Goal: Entertainment & Leisure: Consume media (video, audio)

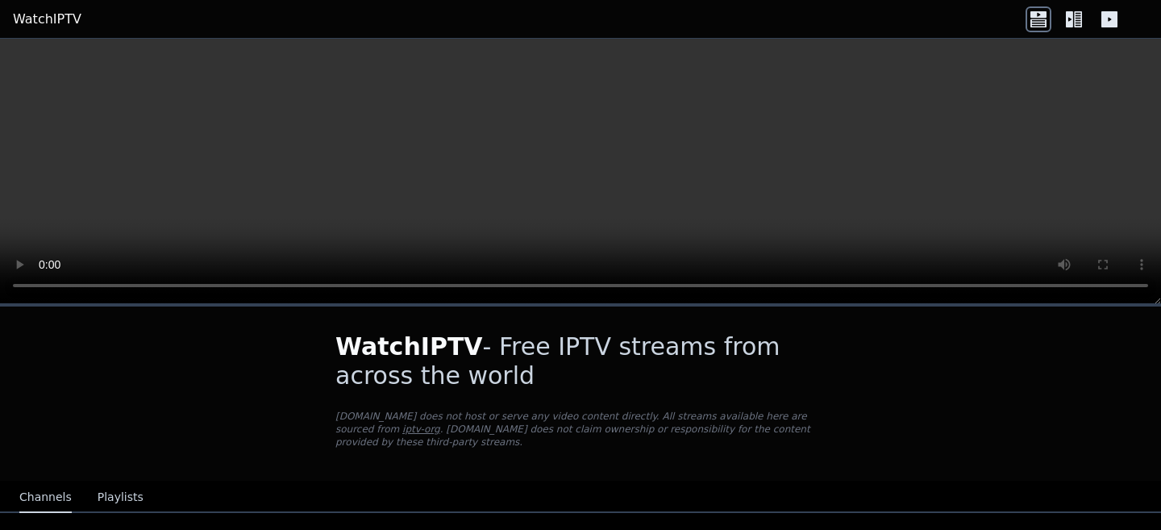
click at [60, 22] on link "WatchIPTV" at bounding box center [47, 19] width 69 height 19
click at [48, 17] on link "WatchIPTV" at bounding box center [47, 19] width 69 height 19
click at [1064, 19] on icon at bounding box center [1074, 19] width 26 height 26
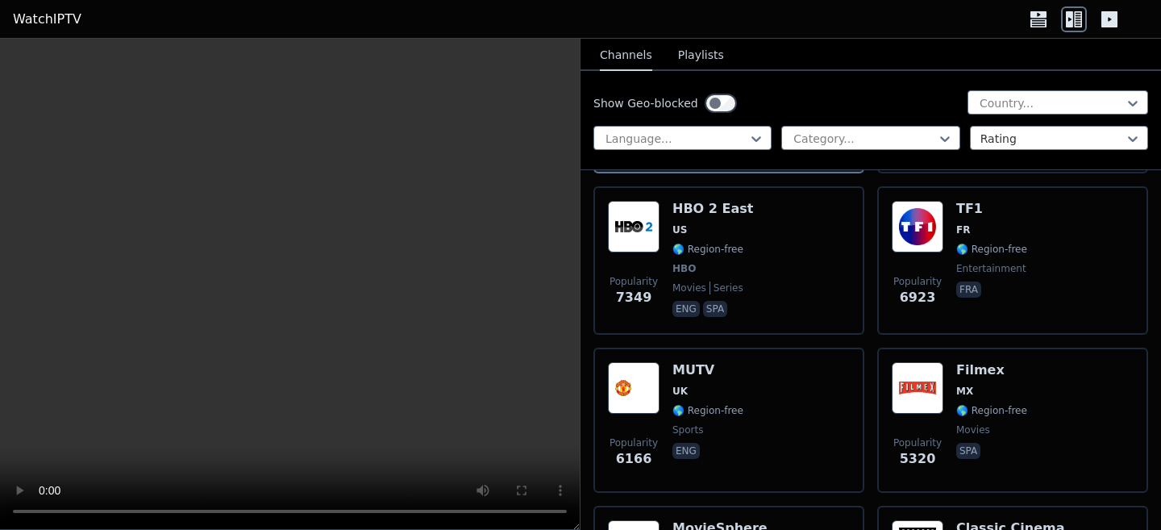
scroll to position [469, 0]
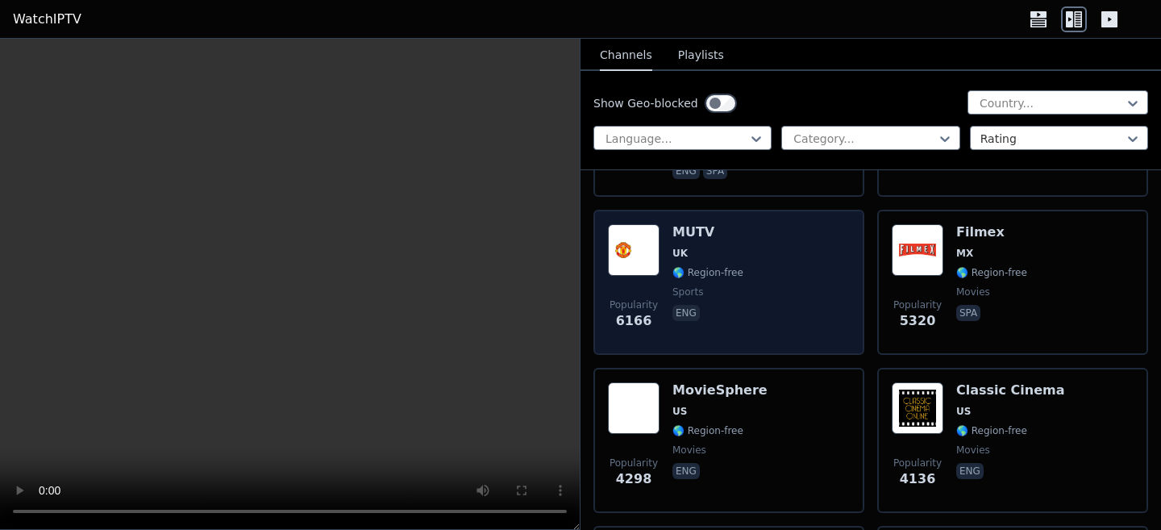
click at [779, 277] on div "Popularity 6166 MUTV [GEOGRAPHIC_DATA] 🌎 Region-free sports eng" at bounding box center [729, 282] width 242 height 116
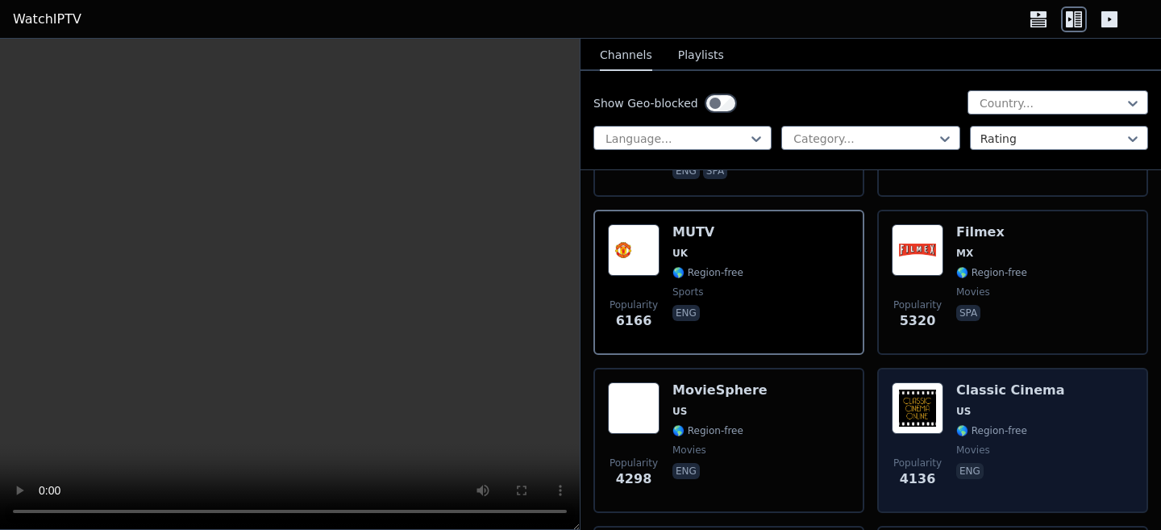
click at [925, 402] on img at bounding box center [918, 408] width 52 height 52
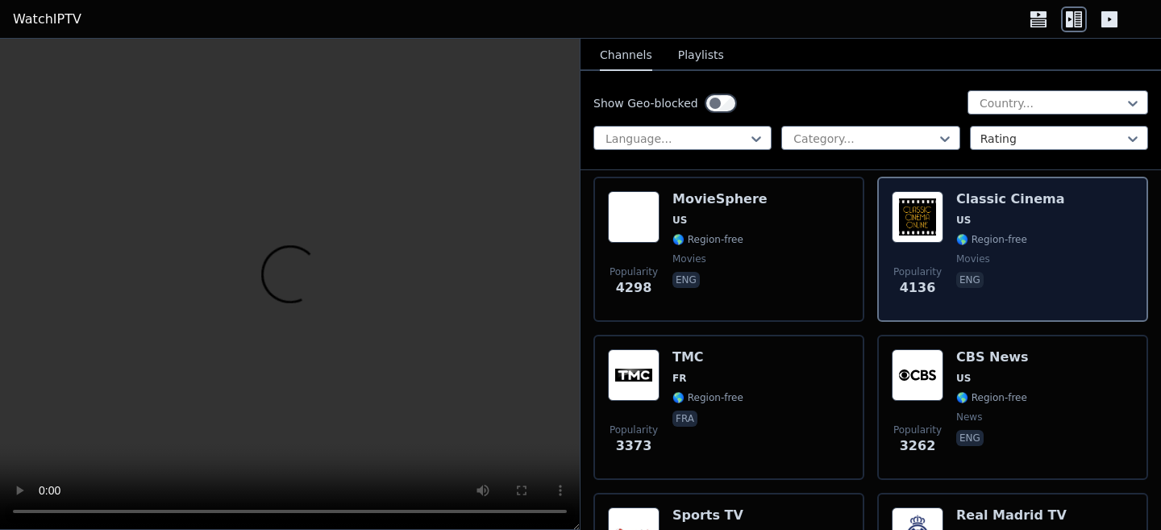
scroll to position [689, 0]
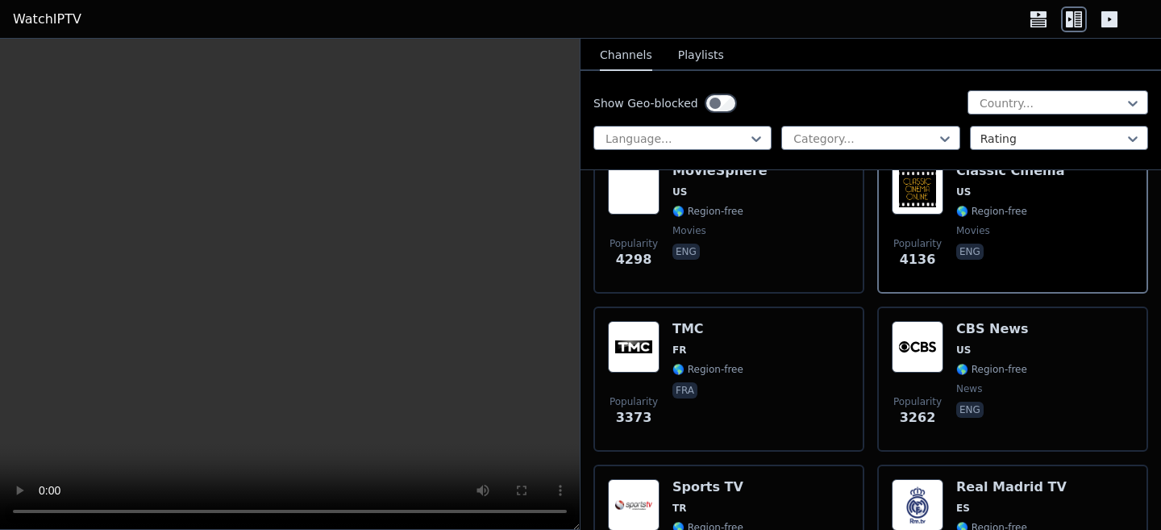
click at [683, 53] on button "Playlists" at bounding box center [701, 55] width 46 height 31
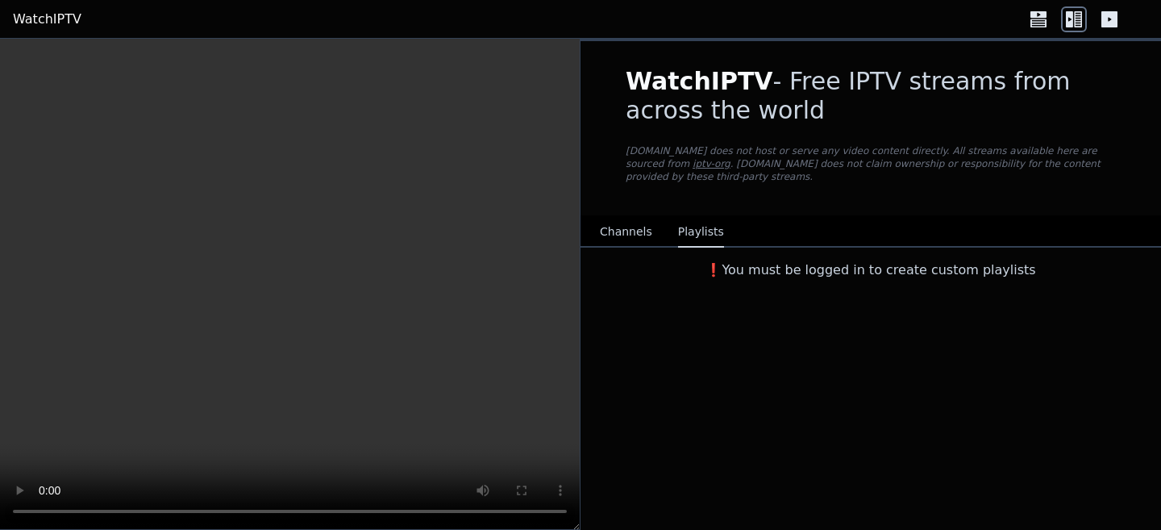
scroll to position [0, 0]
click at [620, 237] on button "Channels" at bounding box center [626, 232] width 52 height 31
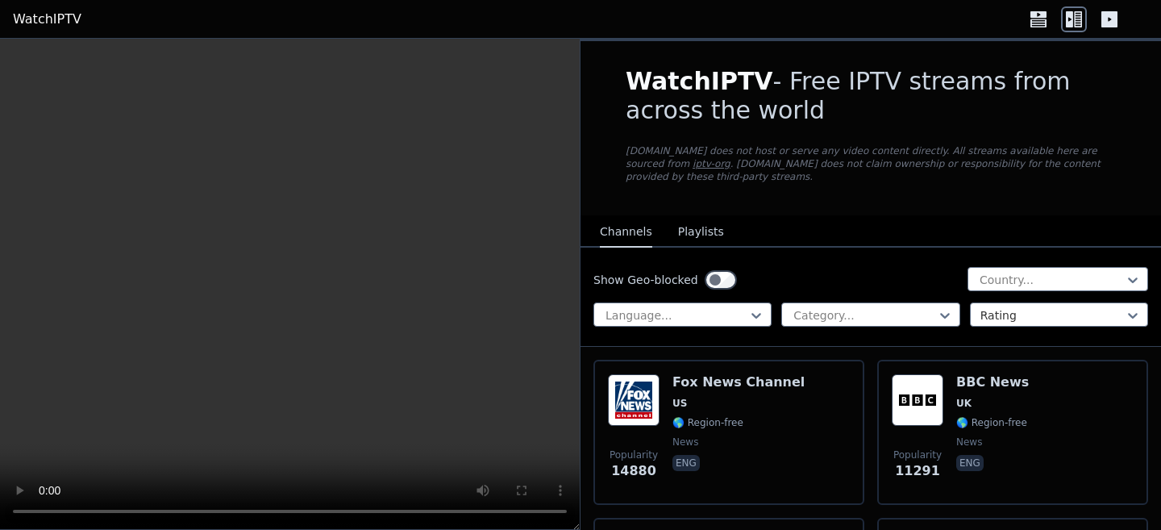
click at [619, 234] on button "Channels" at bounding box center [626, 232] width 52 height 31
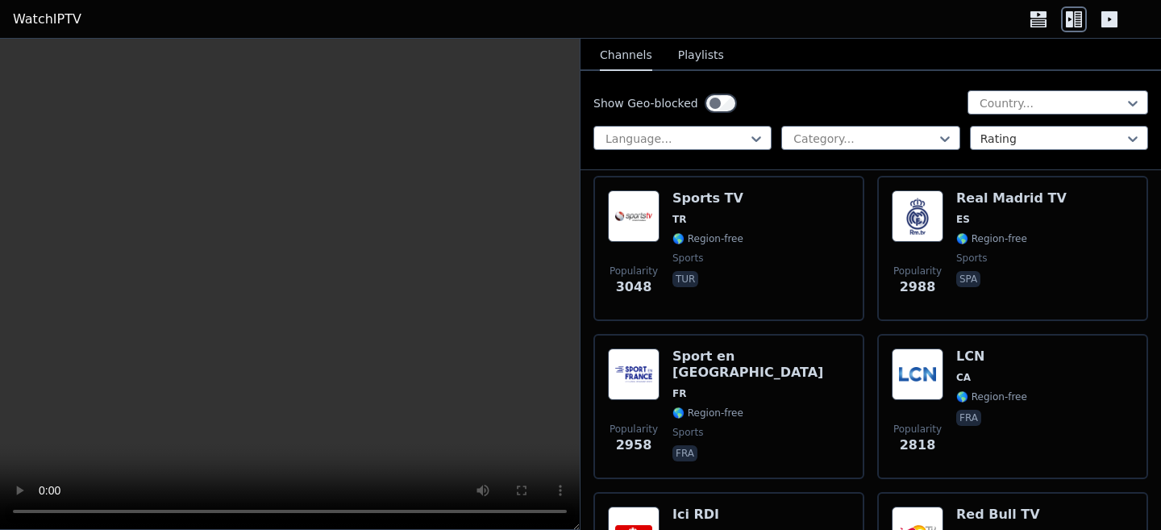
scroll to position [997, 0]
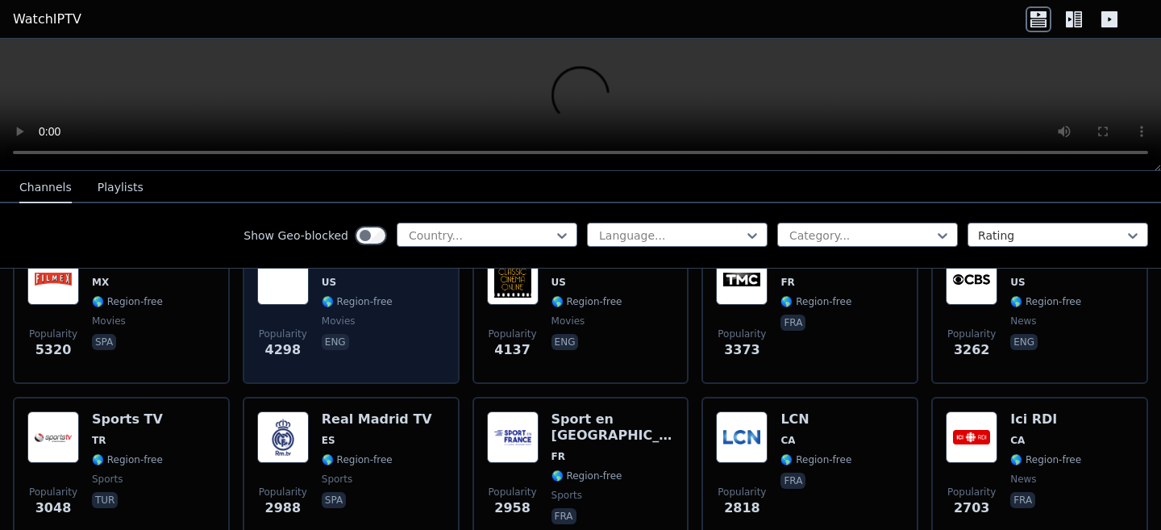
scroll to position [399, 0]
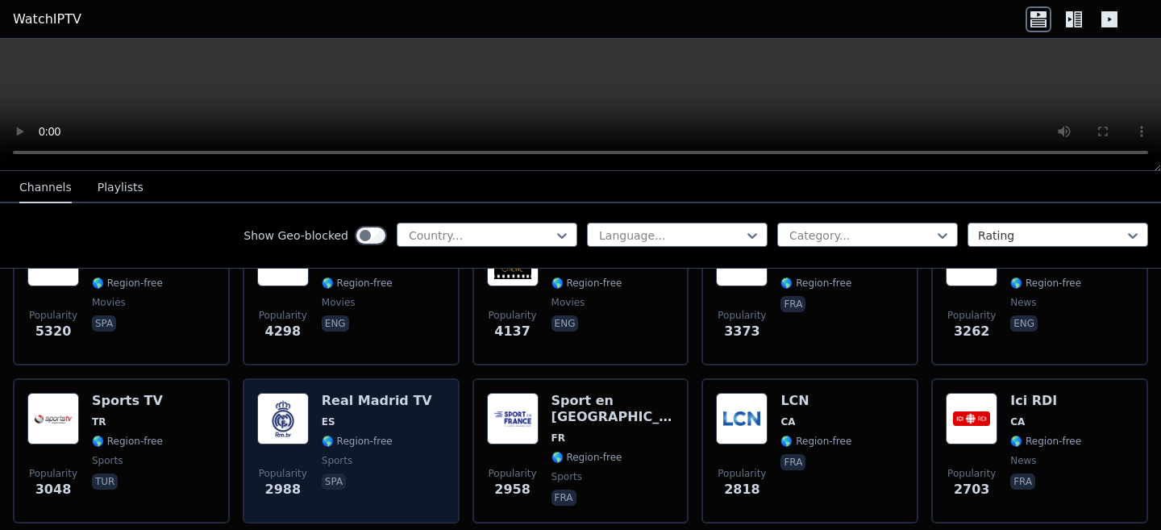
click at [320, 418] on div "Popularity 2988 Real Madrid TV ES 🌎 Region-free sports spa" at bounding box center [351, 451] width 188 height 116
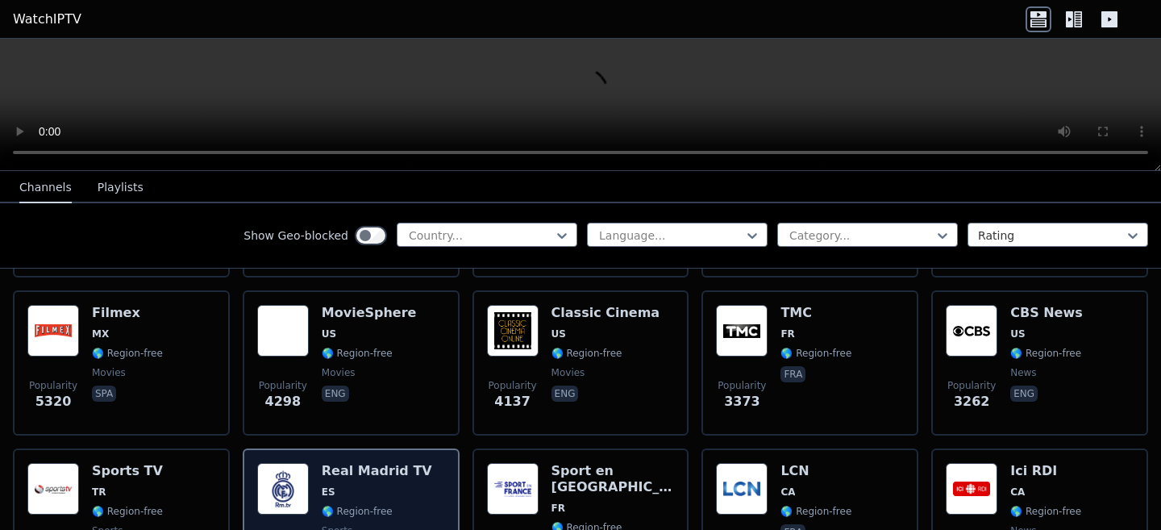
scroll to position [298, 0]
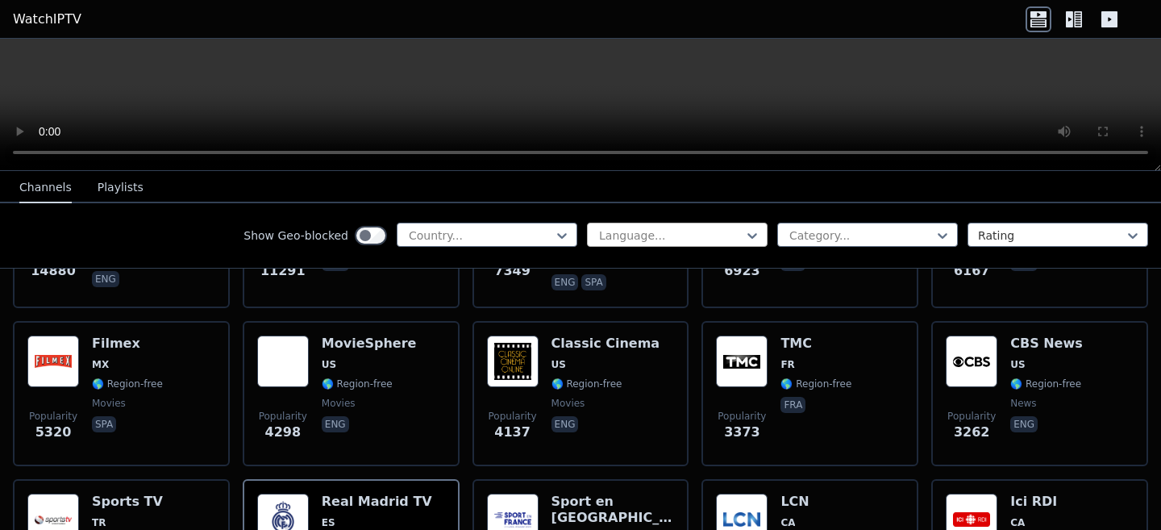
click at [655, 232] on div at bounding box center [671, 235] width 147 height 16
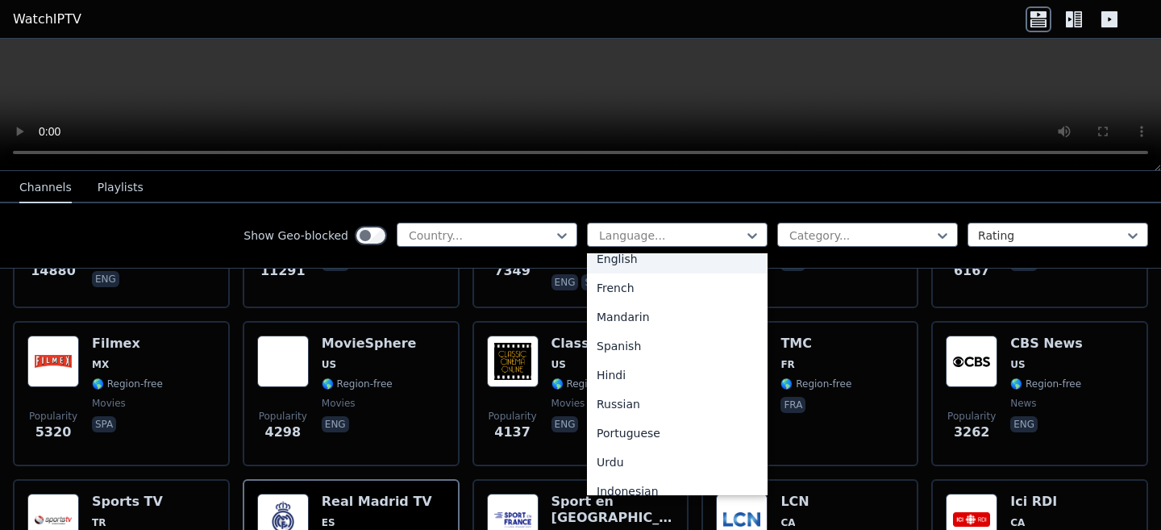
scroll to position [71, 0]
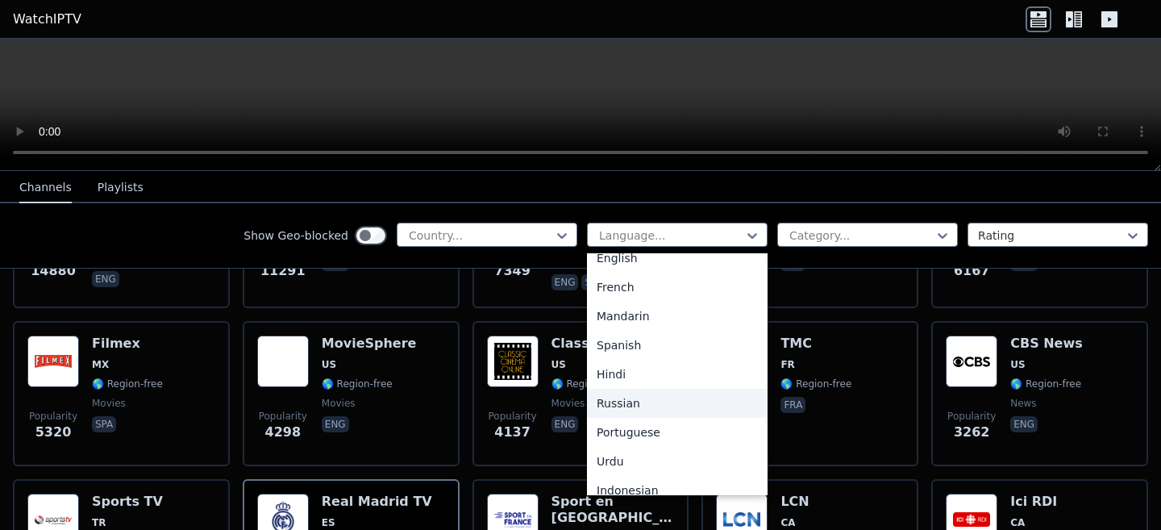
click at [629, 404] on div "Russian" at bounding box center [677, 403] width 181 height 29
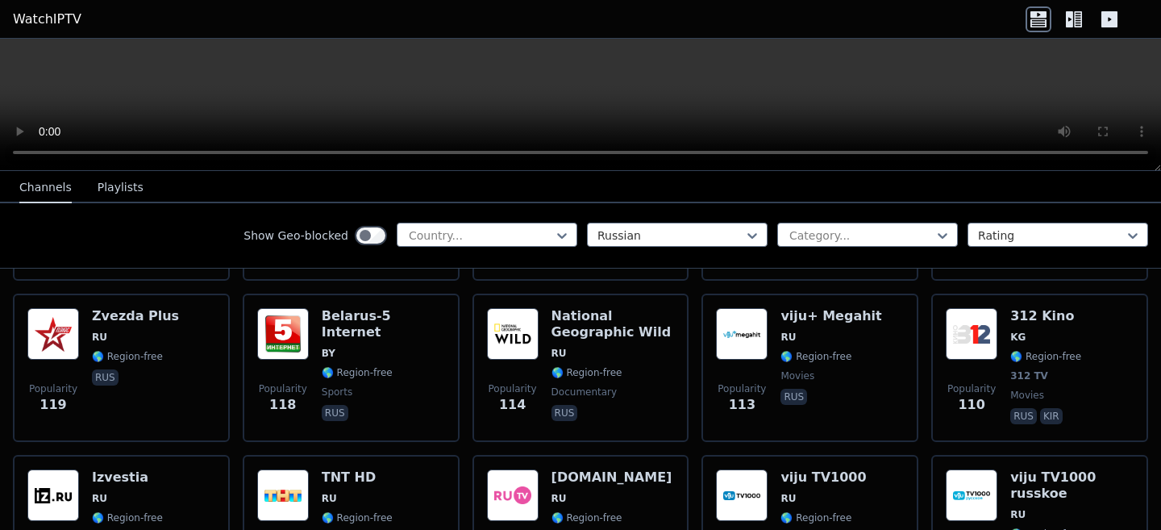
scroll to position [1072, 0]
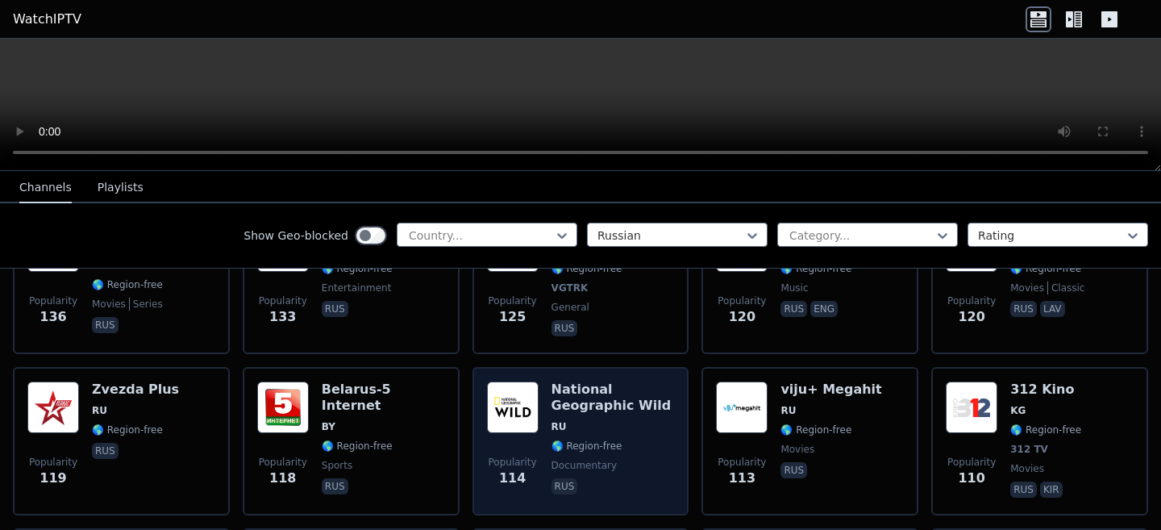
click at [612, 390] on h6 "National Geographic Wild" at bounding box center [613, 397] width 123 height 32
